Goal: Task Accomplishment & Management: Manage account settings

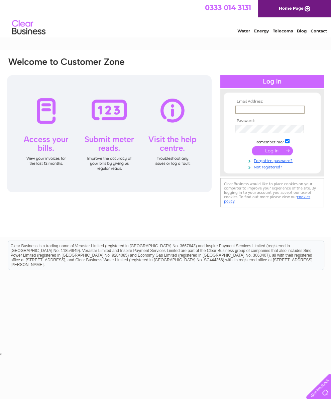
click at [245, 107] on input "text" at bounding box center [270, 110] width 70 height 8
type input "d.h.black53@gmail.com"
click at [271, 153] on input "submit" at bounding box center [272, 150] width 41 height 9
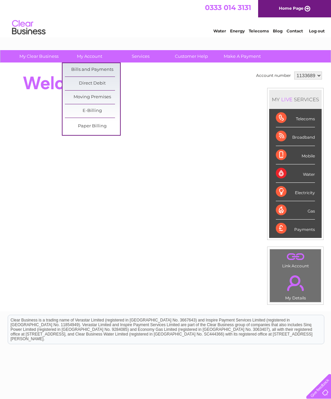
click at [97, 69] on link "Bills and Payments" at bounding box center [92, 69] width 55 height 13
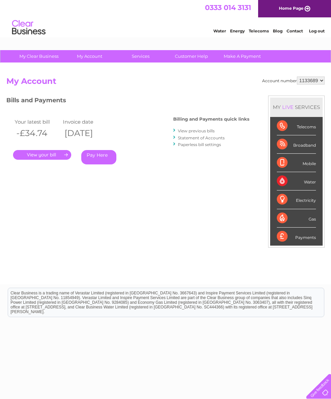
click at [42, 155] on link "." at bounding box center [42, 155] width 58 height 10
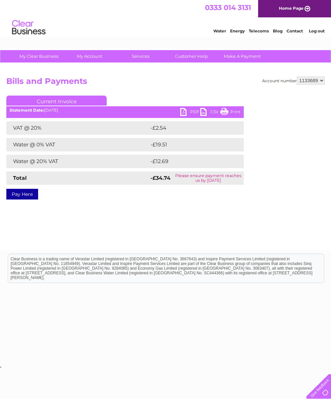
click at [187, 110] on link "PDF" at bounding box center [190, 113] width 20 height 10
